Goal: Information Seeking & Learning: Learn about a topic

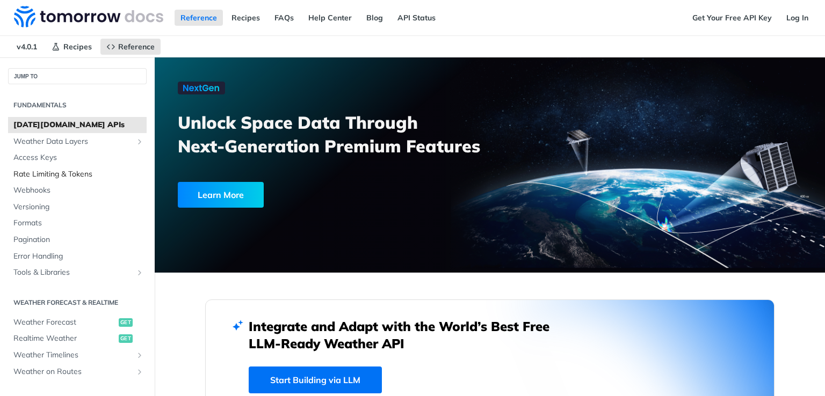
click at [52, 174] on span "Rate Limiting & Tokens" at bounding box center [78, 174] width 130 height 11
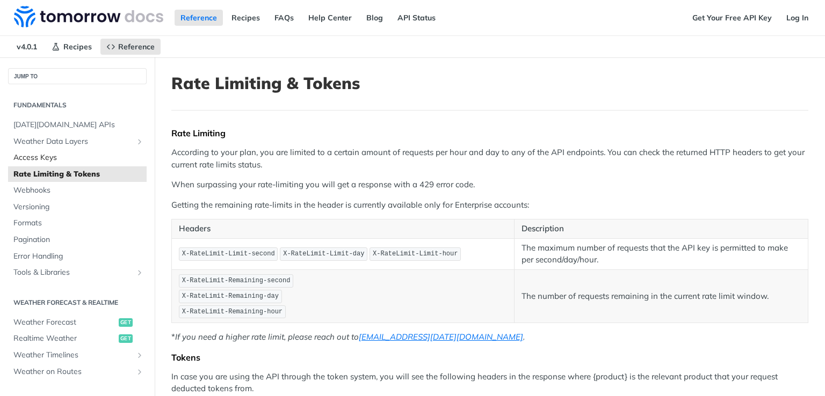
click at [44, 159] on span "Access Keys" at bounding box center [78, 157] width 130 height 11
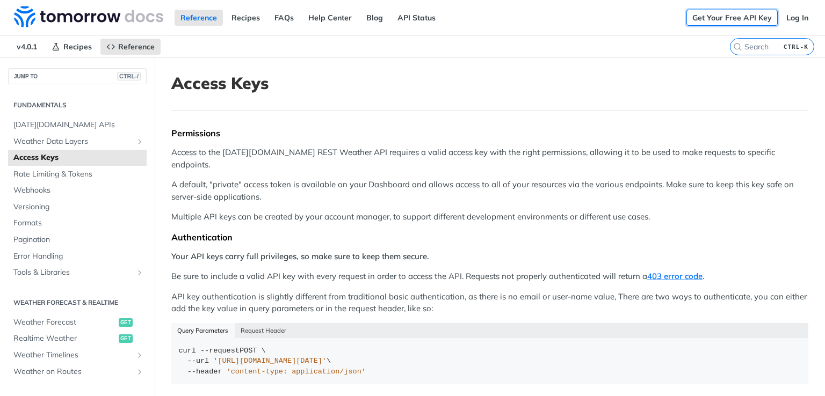
click at [723, 15] on link "Get Your Free API Key" at bounding box center [731, 18] width 91 height 16
click at [60, 125] on span "[DATE][DOMAIN_NAME] APIs" at bounding box center [78, 125] width 130 height 11
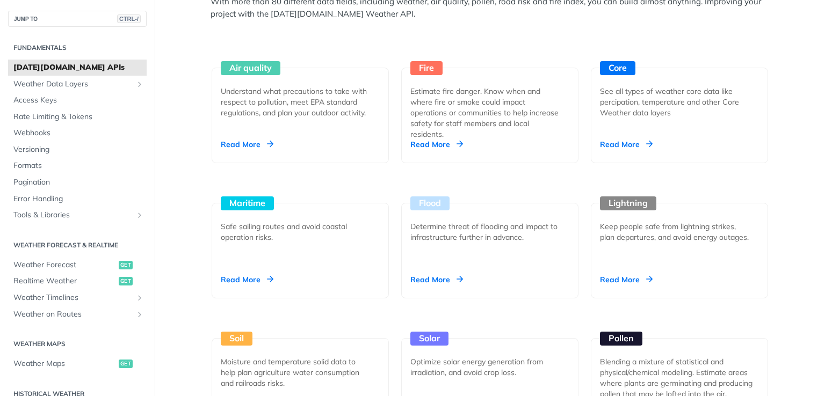
scroll to position [935, 0]
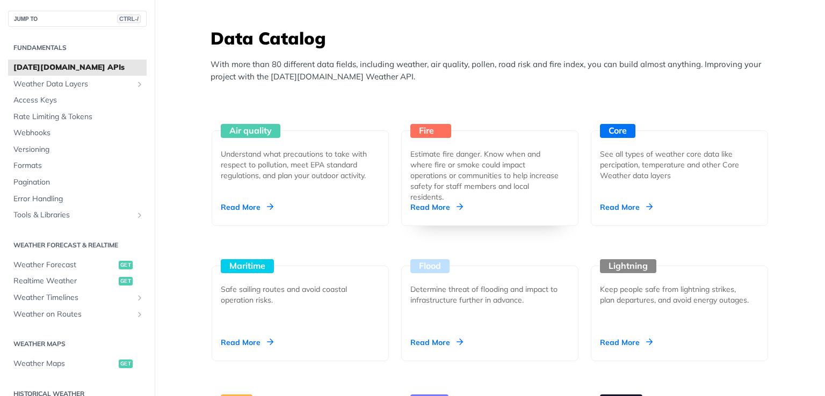
click at [425, 205] on div "Read More" at bounding box center [436, 207] width 53 height 11
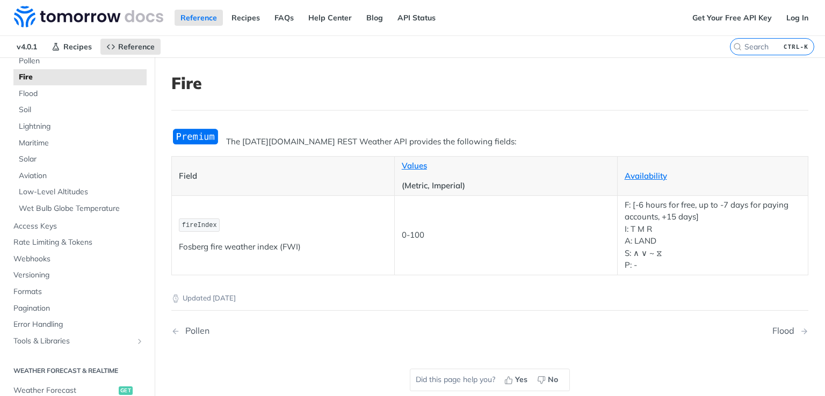
scroll to position [215, 0]
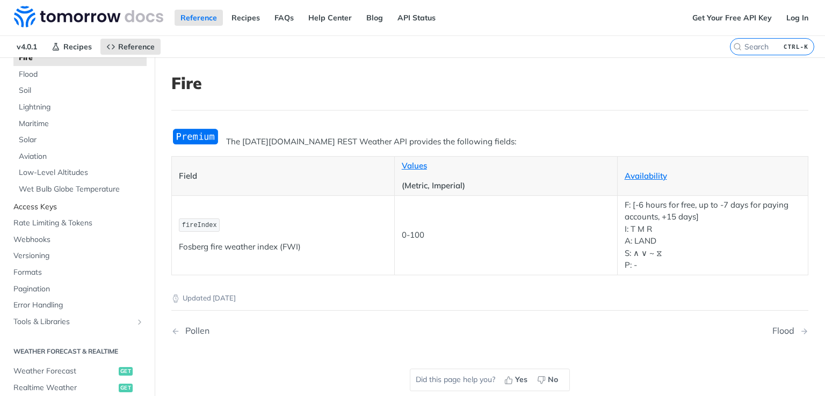
click at [34, 206] on span "Access Keys" at bounding box center [78, 207] width 130 height 11
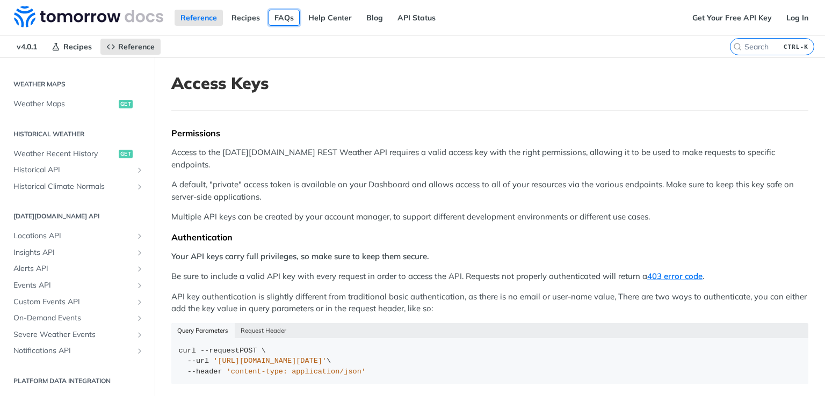
click at [286, 14] on link "FAQs" at bounding box center [283, 18] width 31 height 16
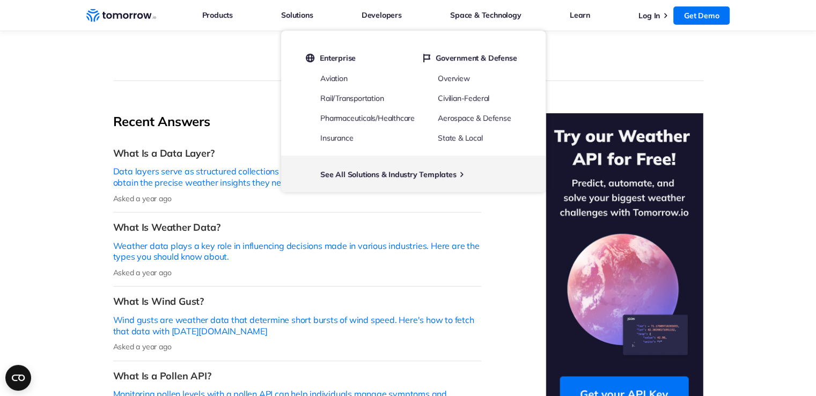
scroll to position [268, 0]
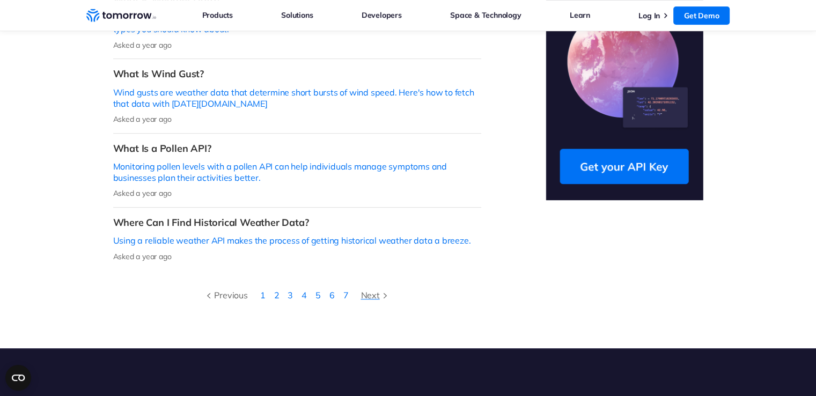
click at [370, 288] on div "Next" at bounding box center [376, 295] width 30 height 14
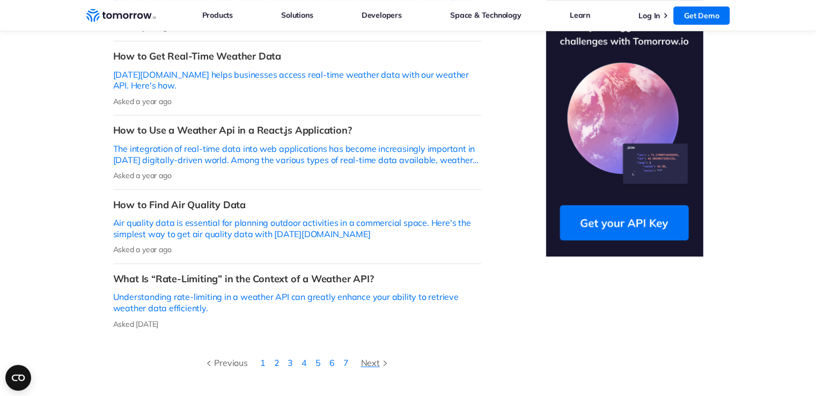
scroll to position [376, 0]
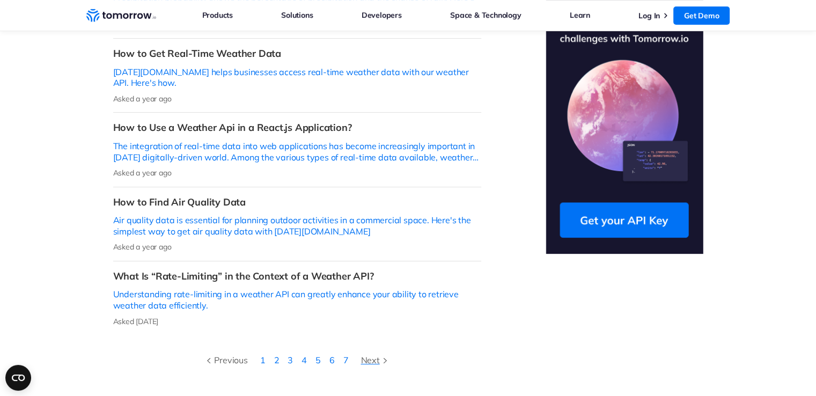
click at [367, 353] on div "Next" at bounding box center [376, 360] width 30 height 14
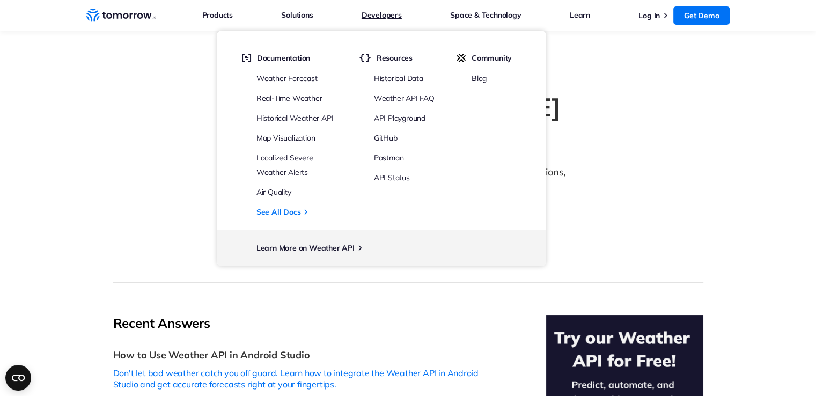
click at [389, 17] on link "Developers" at bounding box center [382, 15] width 40 height 14
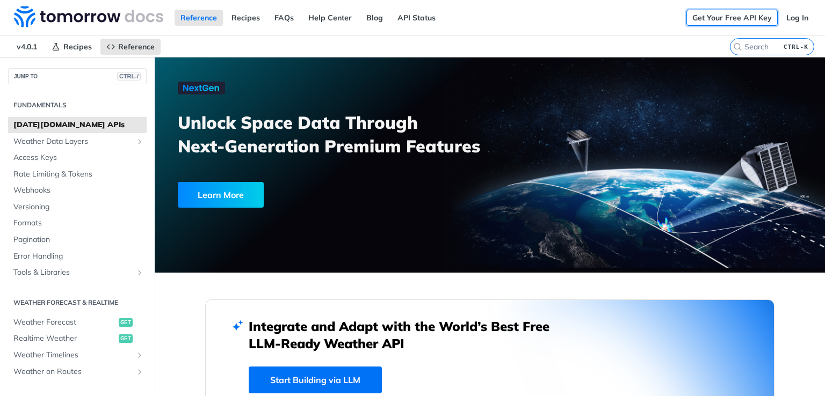
click at [749, 20] on link "Get Your Free API Key" at bounding box center [731, 18] width 91 height 16
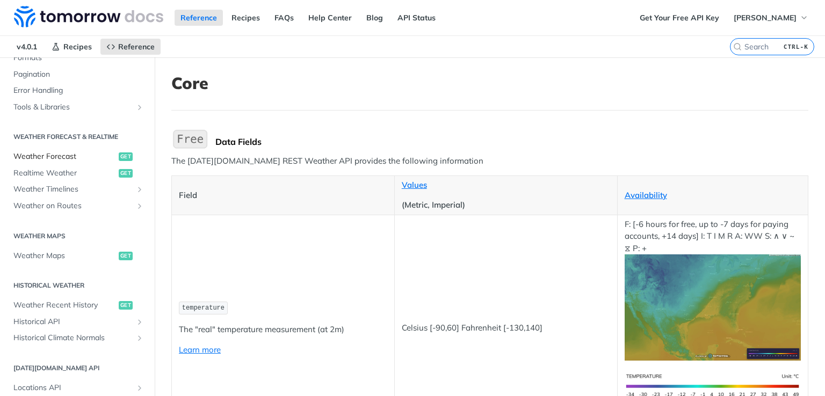
scroll to position [537, 0]
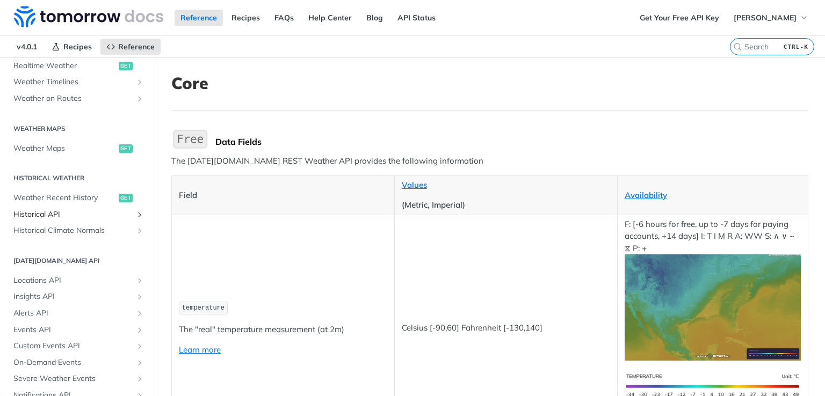
click at [55, 211] on span "Historical API" at bounding box center [72, 214] width 119 height 11
